Goal: Task Accomplishment & Management: Use online tool/utility

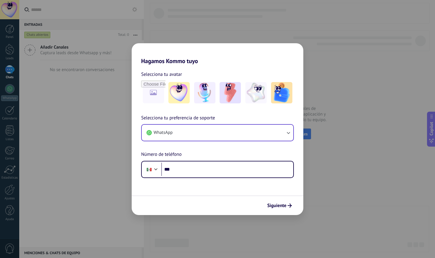
click at [207, 129] on button "WhatsApp" at bounding box center [218, 133] width 152 height 16
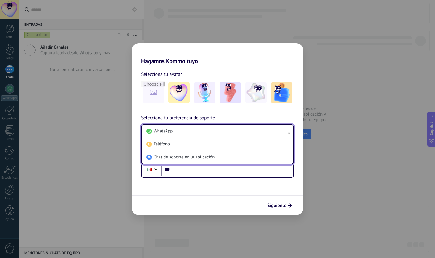
click at [207, 129] on li "WhatsApp" at bounding box center [216, 131] width 144 height 13
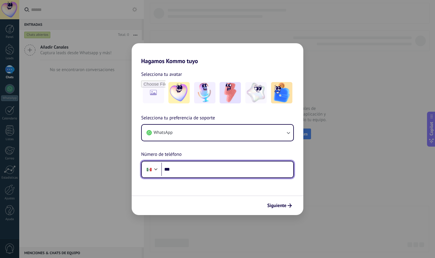
click at [199, 171] on input "***" at bounding box center [227, 169] width 132 height 14
type input "**********"
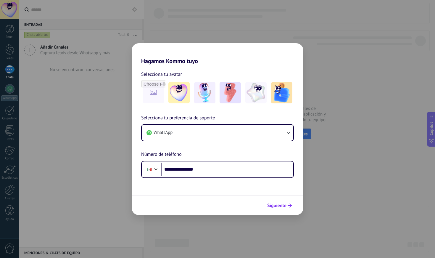
click at [273, 205] on span "Siguiente" at bounding box center [276, 205] width 19 height 4
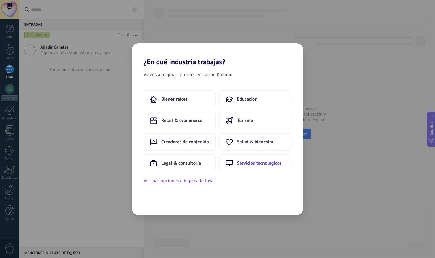
drag, startPoint x: 202, startPoint y: 165, endPoint x: 242, endPoint y: 166, distance: 40.5
click at [242, 166] on div "Bienes raíces Educación Retail & ecommerce Turismo Creadores de contenido Salud…" at bounding box center [218, 131] width 148 height 82
click at [242, 166] on button "Servicios tecnológicos" at bounding box center [255, 163] width 72 height 18
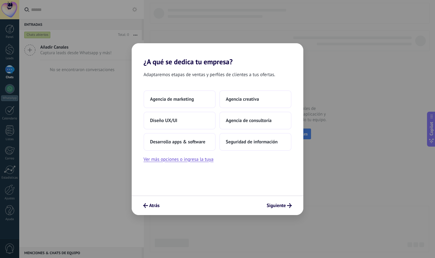
click at [242, 166] on div "Adaptaremos etapas de ventas y perfiles de clientes a tus ofertas. Agencia de m…" at bounding box center [218, 130] width 172 height 129
click at [247, 143] on span "Seguridad de información" at bounding box center [252, 142] width 52 height 6
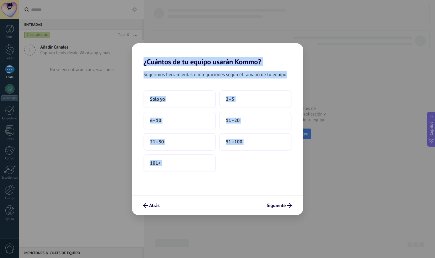
click at [248, 180] on div "Sugerimos herramientas e integraciones según el tamaño de tu equipo. Solo yo 2–…" at bounding box center [218, 130] width 172 height 129
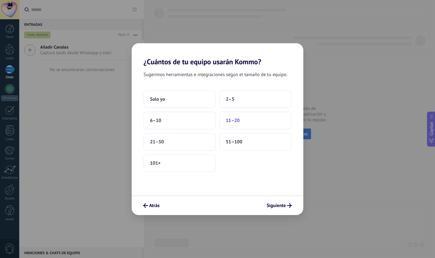
click at [242, 114] on button "11–20" at bounding box center [255, 121] width 72 height 18
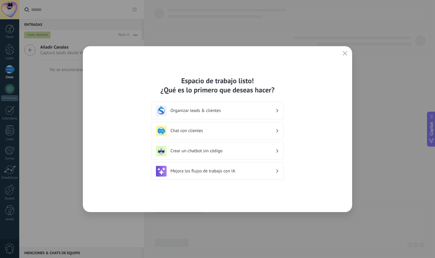
click at [241, 149] on h3 "Crear un chatbot sin código" at bounding box center [222, 151] width 105 height 6
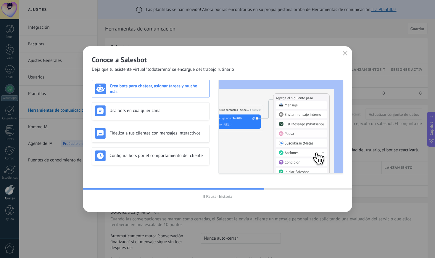
click at [140, 121] on div "Crea bots para chatear, asignar tareas y mucho más Usa bots en cualquier canal …" at bounding box center [151, 127] width 118 height 94
click at [140, 116] on div "Usa bots en cualquier canal" at bounding box center [151, 111] width 118 height 18
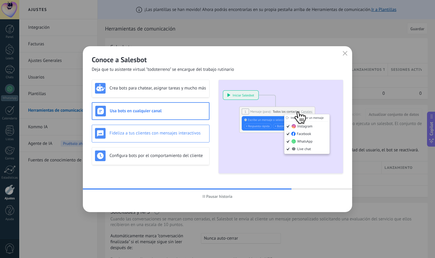
click at [133, 136] on div "Fideliza a tus clientes con mensajes interactivos" at bounding box center [150, 133] width 111 height 11
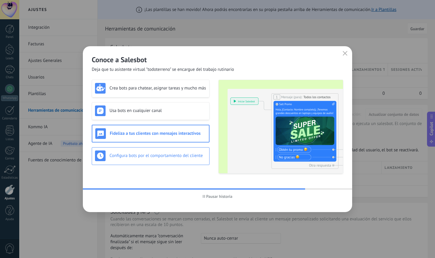
click at [132, 164] on div "Configura bots por el comportamiento del cliente" at bounding box center [151, 156] width 118 height 18
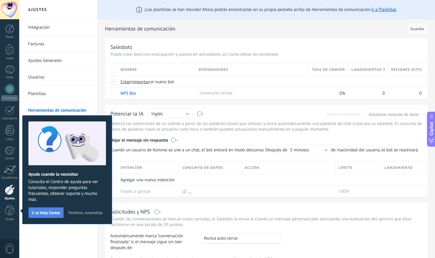
click at [56, 215] on span "Ir al Help Center" at bounding box center [46, 212] width 29 height 4
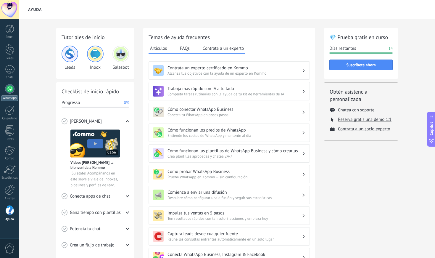
click at [7, 91] on div at bounding box center [9, 88] width 9 height 9
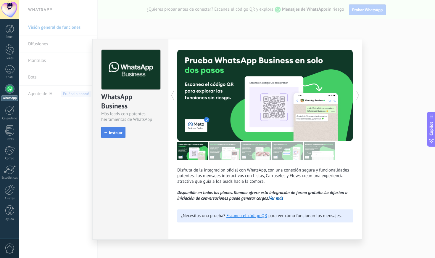
click at [110, 132] on span "Instalar" at bounding box center [115, 133] width 13 height 4
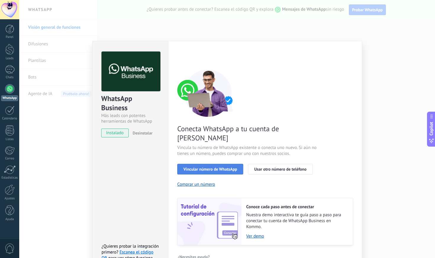
click at [226, 167] on span "Vincular número de WhatsApp" at bounding box center [210, 169] width 54 height 4
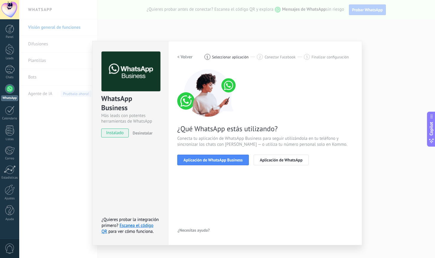
click at [226, 161] on span "Aplicación de WhatsApp Business" at bounding box center [212, 160] width 59 height 4
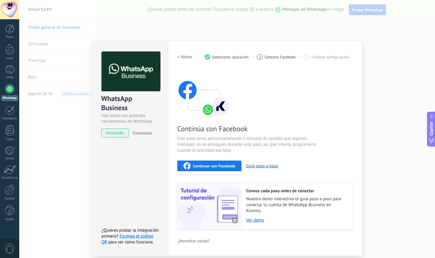
click at [226, 161] on button "Continuar con Facebook" at bounding box center [209, 165] width 64 height 11
